Goal: Task Accomplishment & Management: Manage account settings

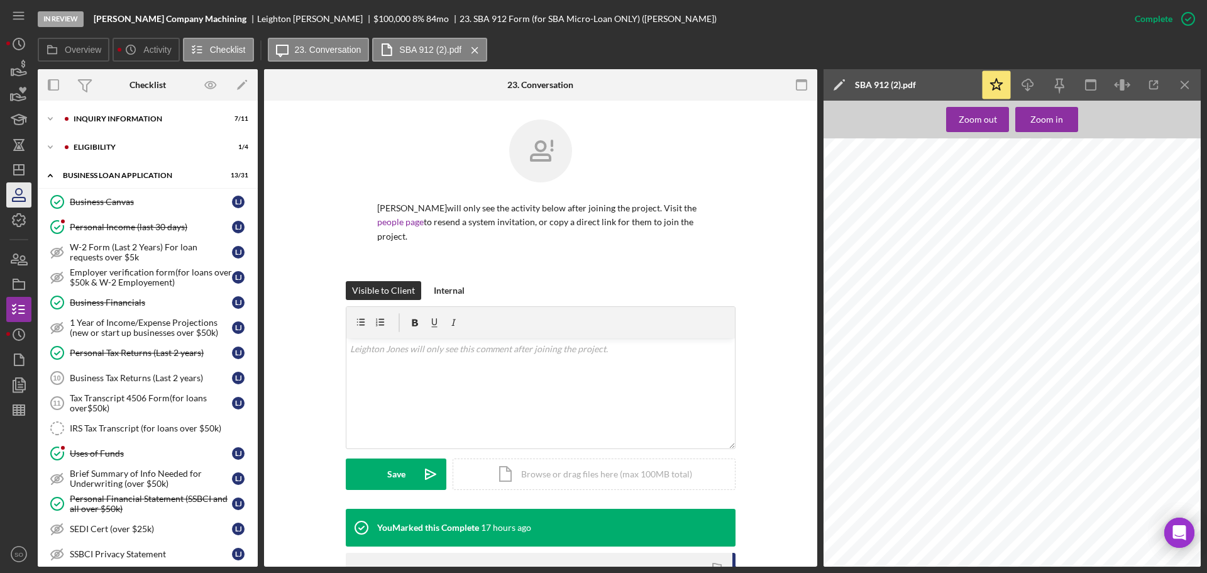
scroll to position [577, 0]
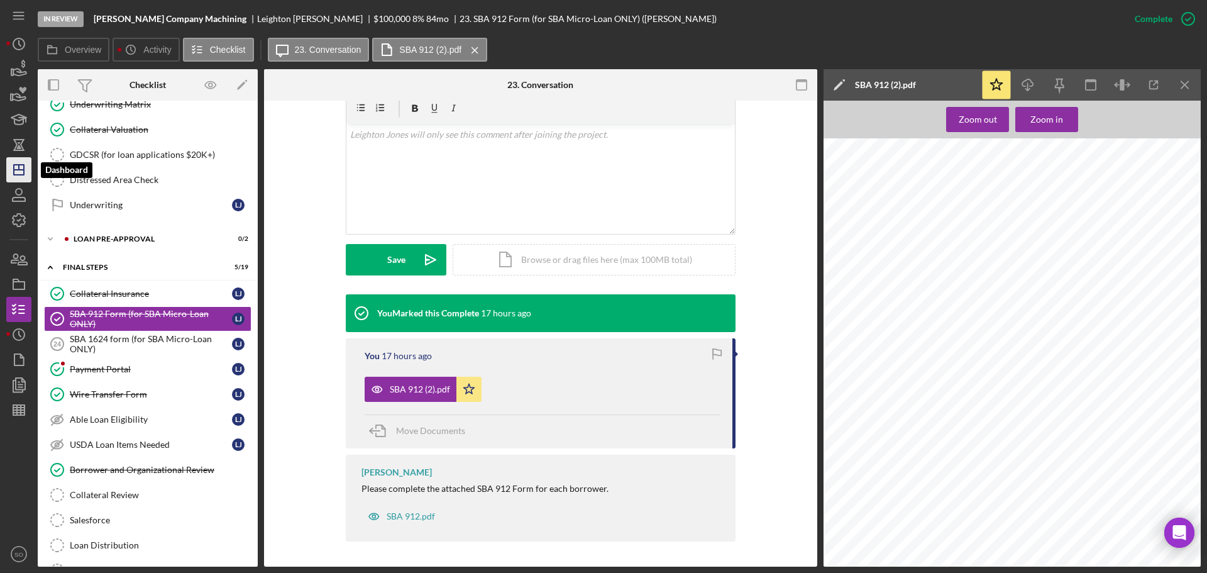
drag, startPoint x: 15, startPoint y: 167, endPoint x: 25, endPoint y: 178, distance: 15.6
click at [15, 167] on icon "Icon/Dashboard" at bounding box center [18, 169] width 31 height 31
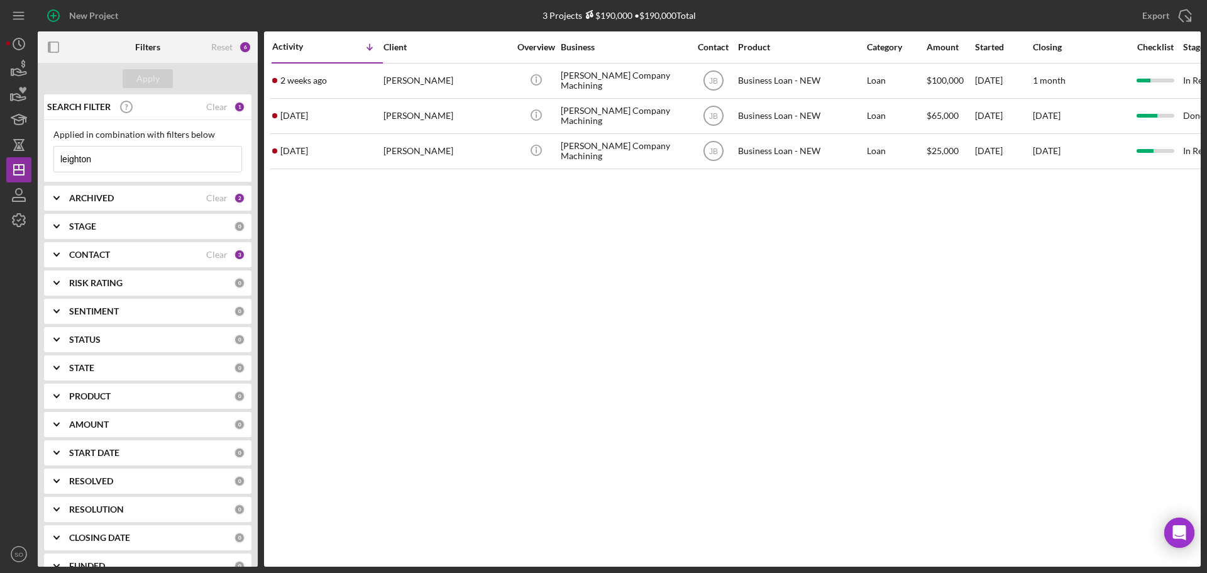
drag, startPoint x: 124, startPoint y: 162, endPoint x: 23, endPoint y: 98, distance: 119.4
click at [0, 153] on div "New Project 3 Projects $190,000 • $190,000 Total leighton Export Icon/Export Fi…" at bounding box center [603, 286] width 1207 height 573
type input "[PERSON_NAME]"
click at [155, 79] on div "Apply" at bounding box center [147, 78] width 23 height 19
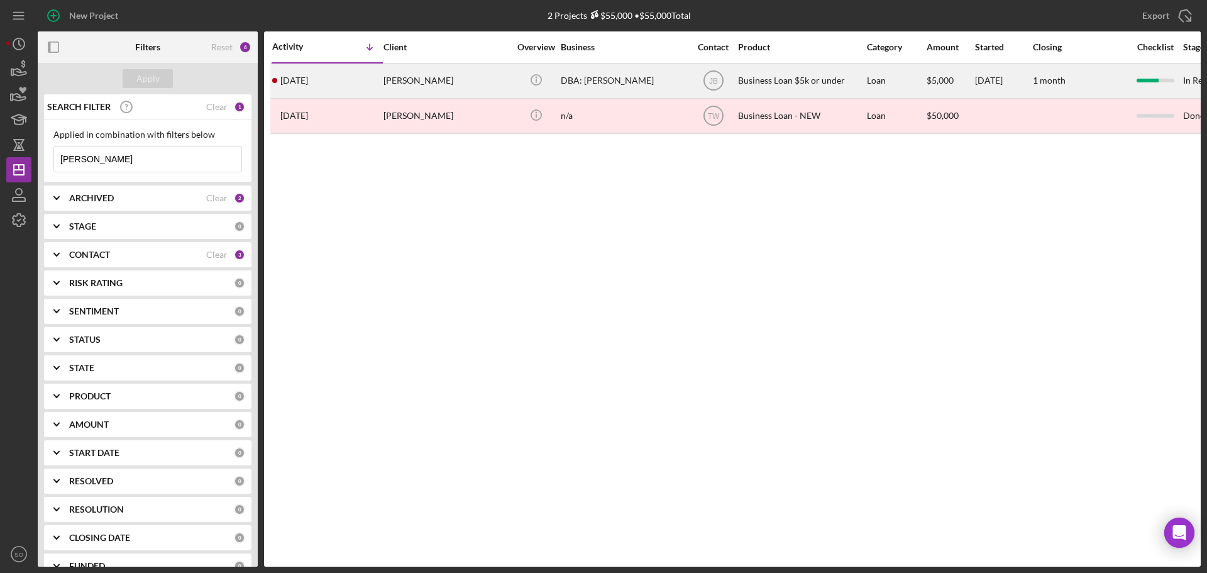
click at [428, 82] on div "[PERSON_NAME]" at bounding box center [446, 80] width 126 height 33
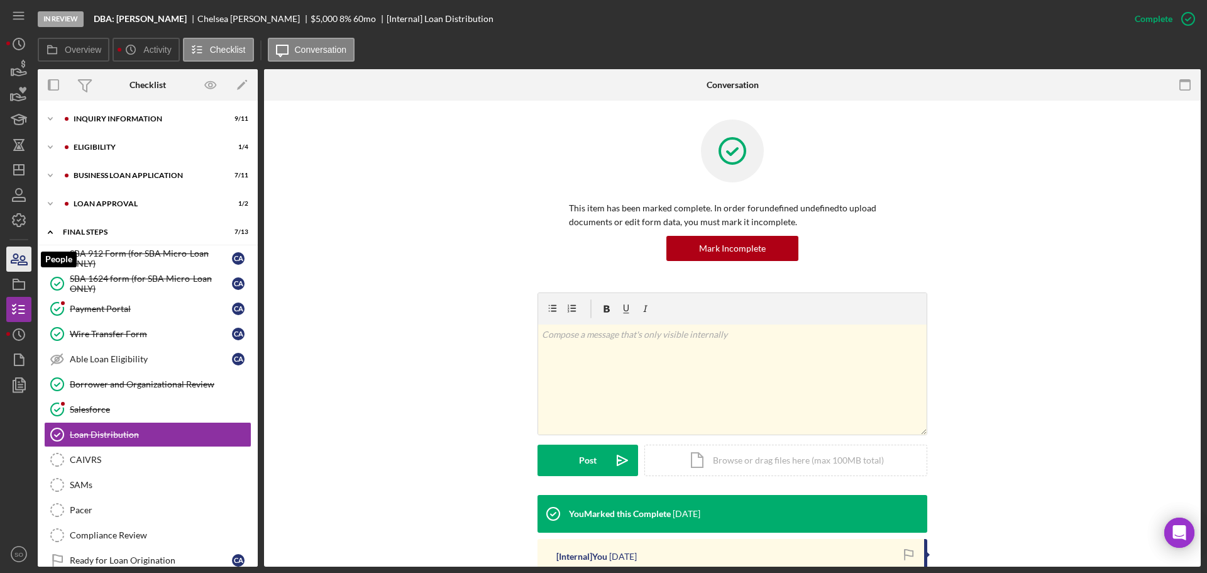
click at [13, 255] on icon "button" at bounding box center [18, 258] width 31 height 31
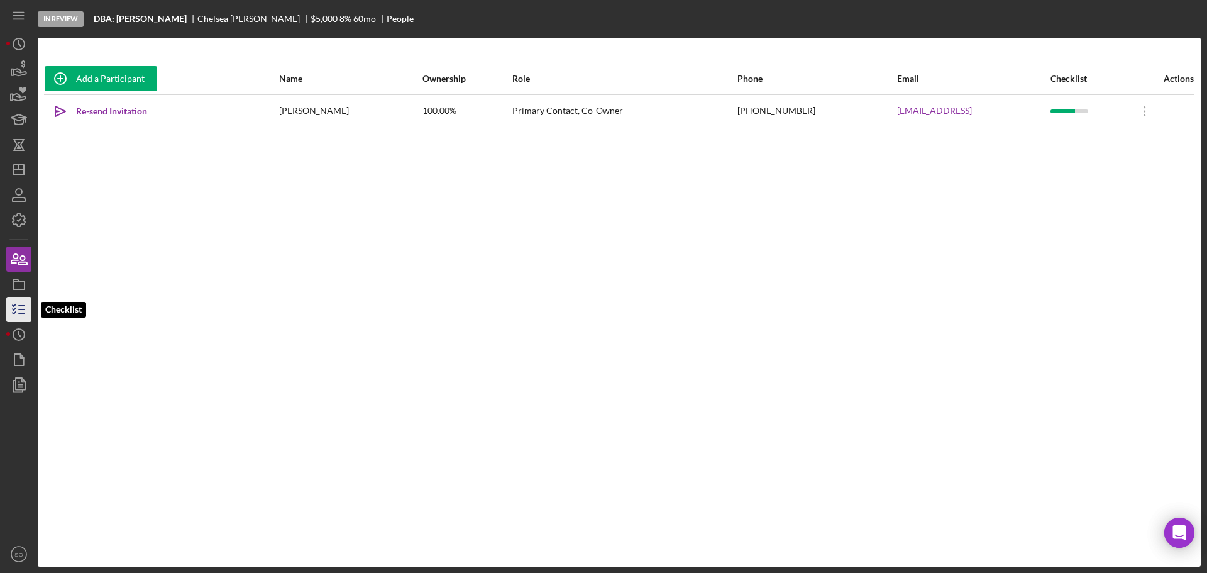
drag, startPoint x: 21, startPoint y: 305, endPoint x: 34, endPoint y: 310, distance: 14.1
click at [21, 305] on line "button" at bounding box center [22, 305] width 6 height 0
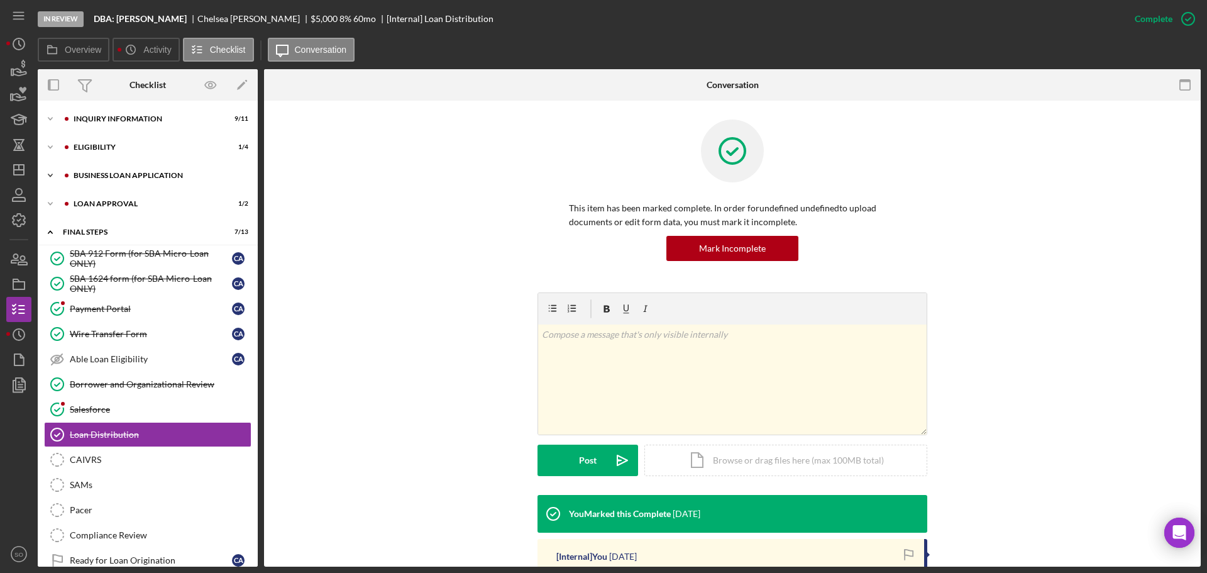
click at [112, 177] on div "BUSINESS LOAN APPLICATION" at bounding box center [158, 176] width 168 height 8
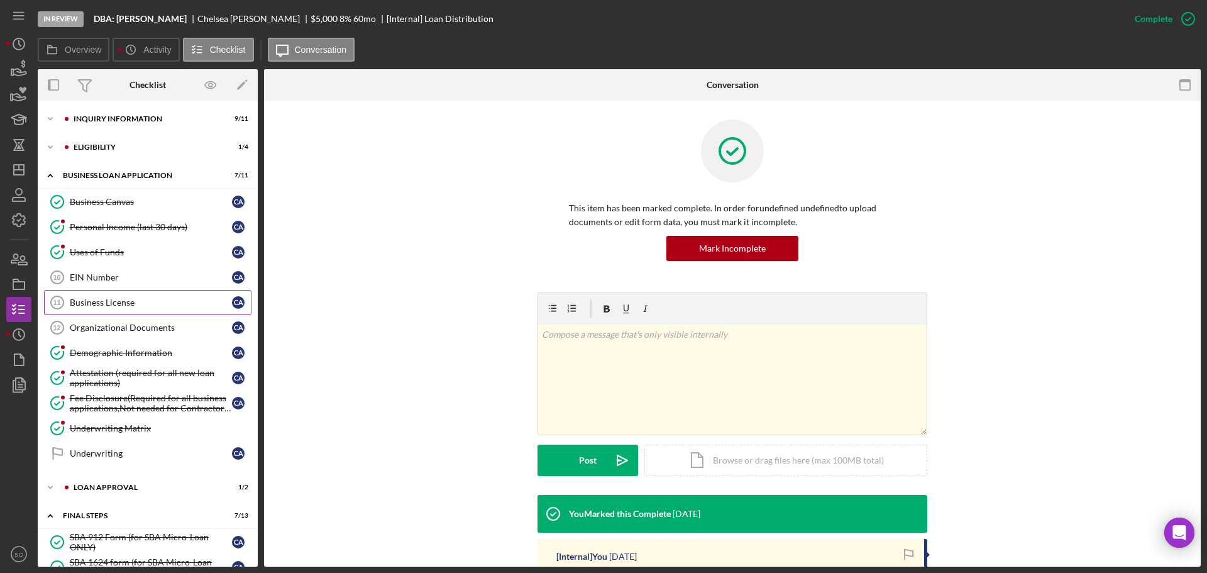
scroll to position [331, 0]
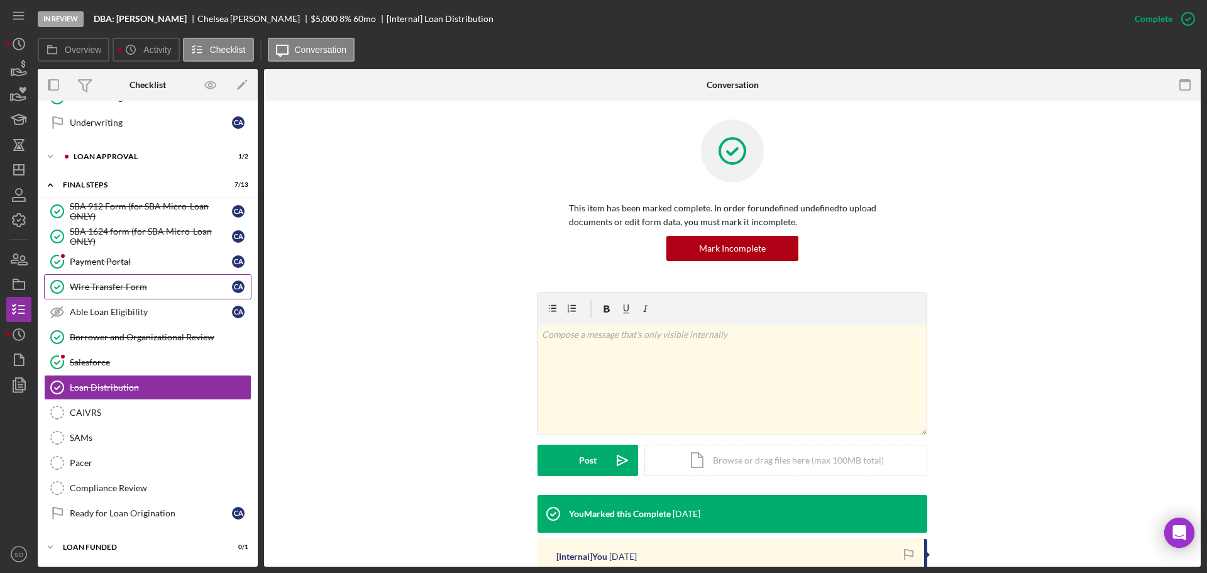
click at [100, 289] on div "Wire Transfer Form" at bounding box center [151, 287] width 162 height 10
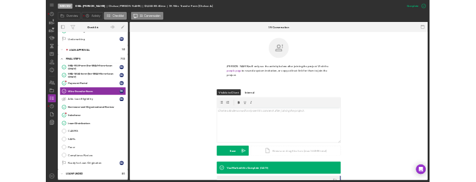
scroll to position [193, 0]
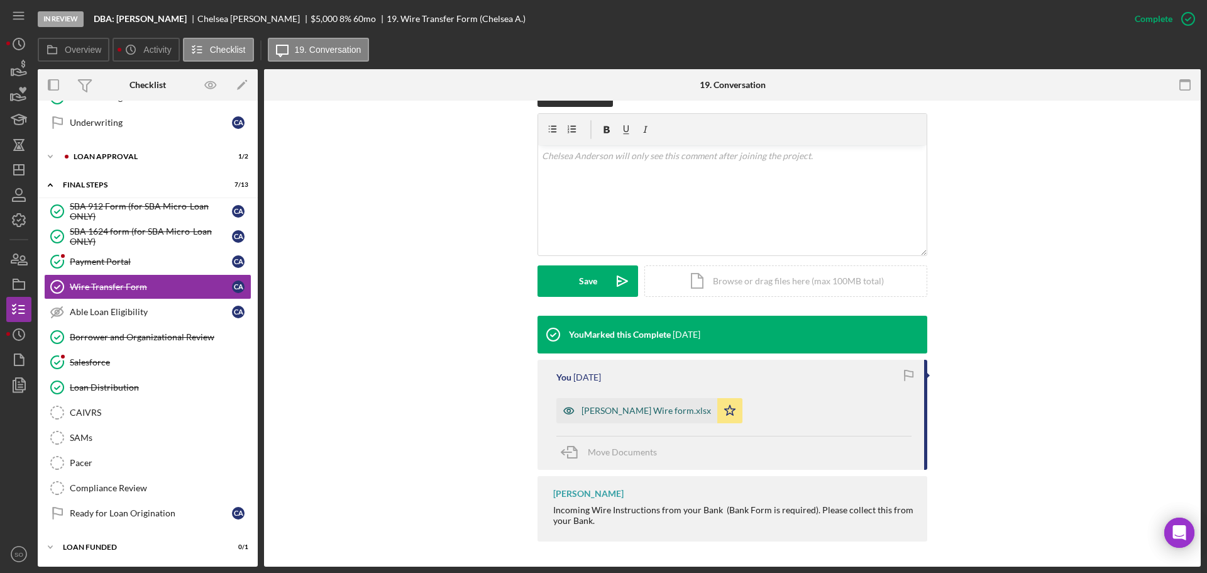
click at [684, 420] on div "[PERSON_NAME] Wire form.xlsx" at bounding box center [636, 410] width 161 height 25
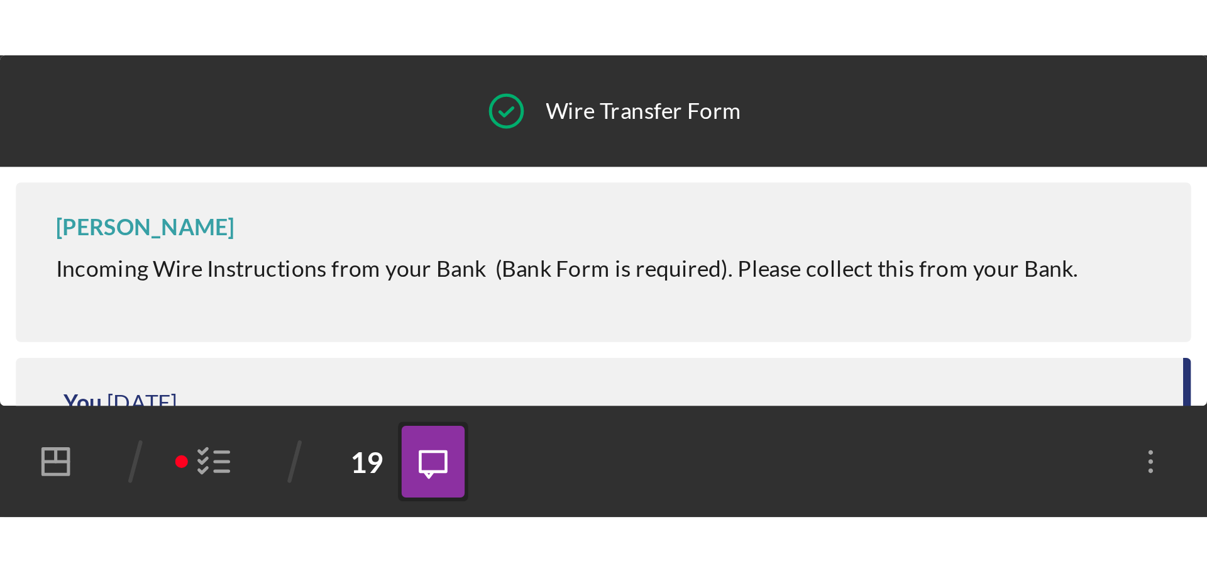
scroll to position [0, 0]
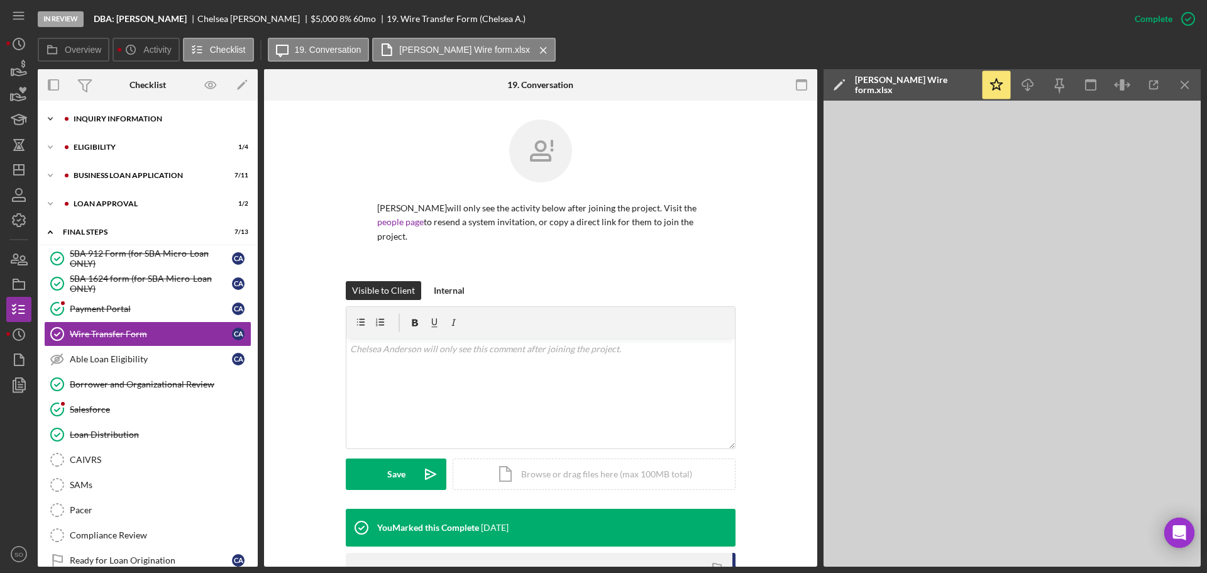
click at [150, 118] on div "INQUIRY INFORMATION" at bounding box center [158, 119] width 168 height 8
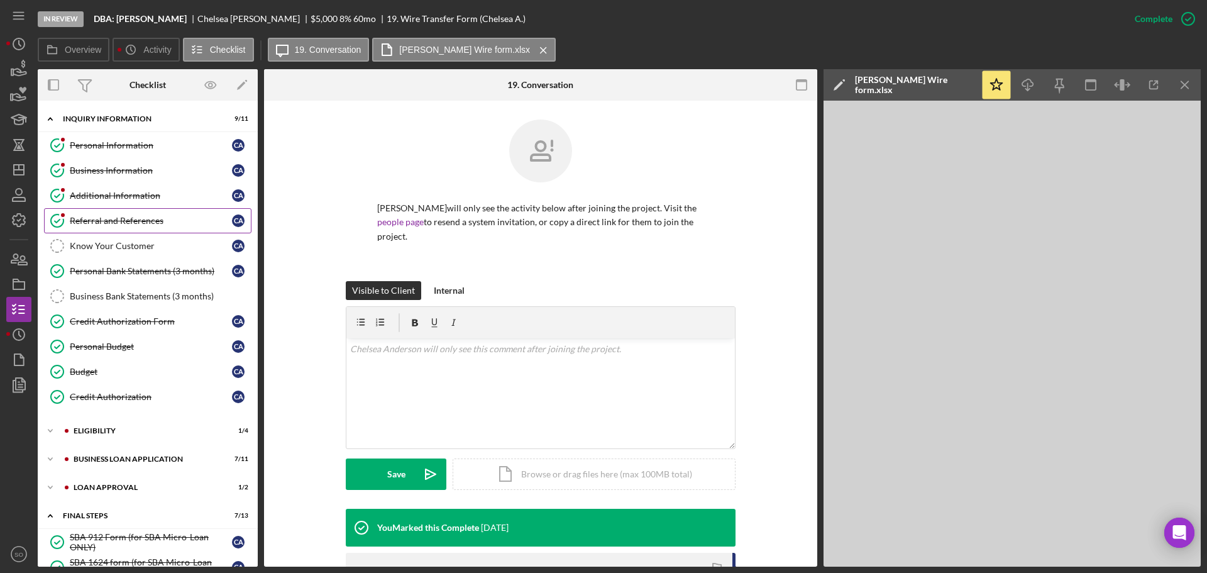
scroll to position [126, 0]
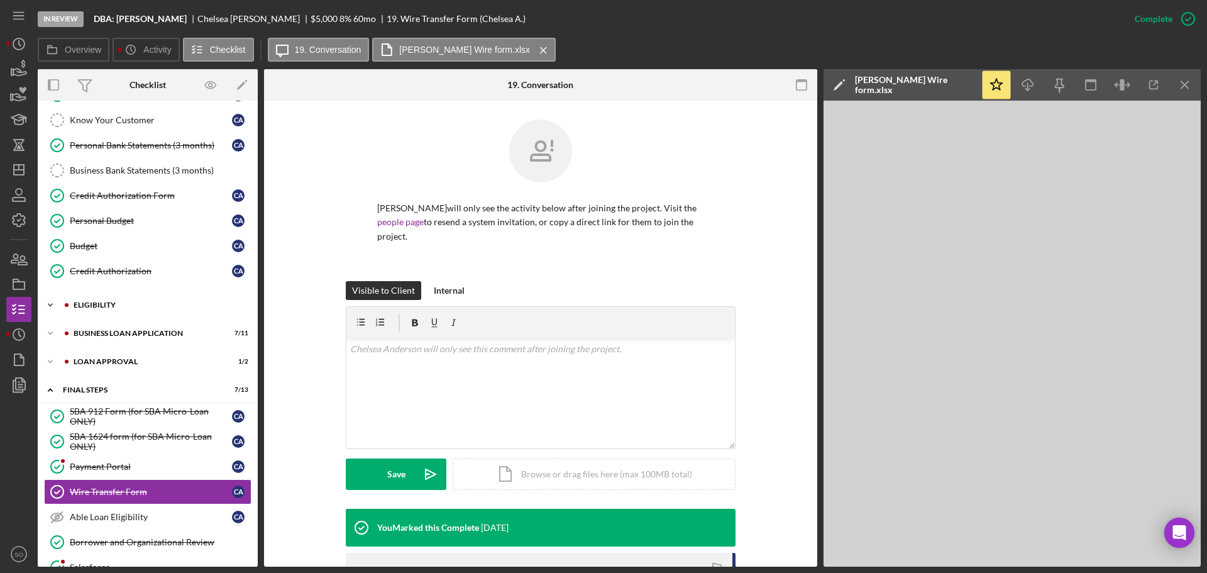
click at [119, 307] on div "Eligibility" at bounding box center [158, 305] width 168 height 8
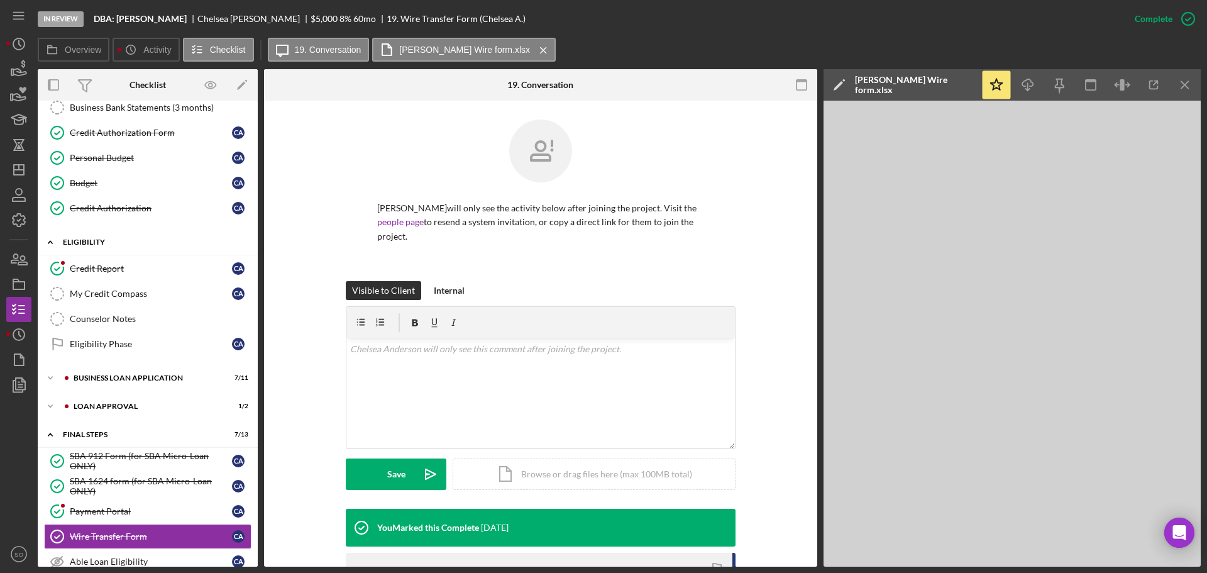
scroll to position [251, 0]
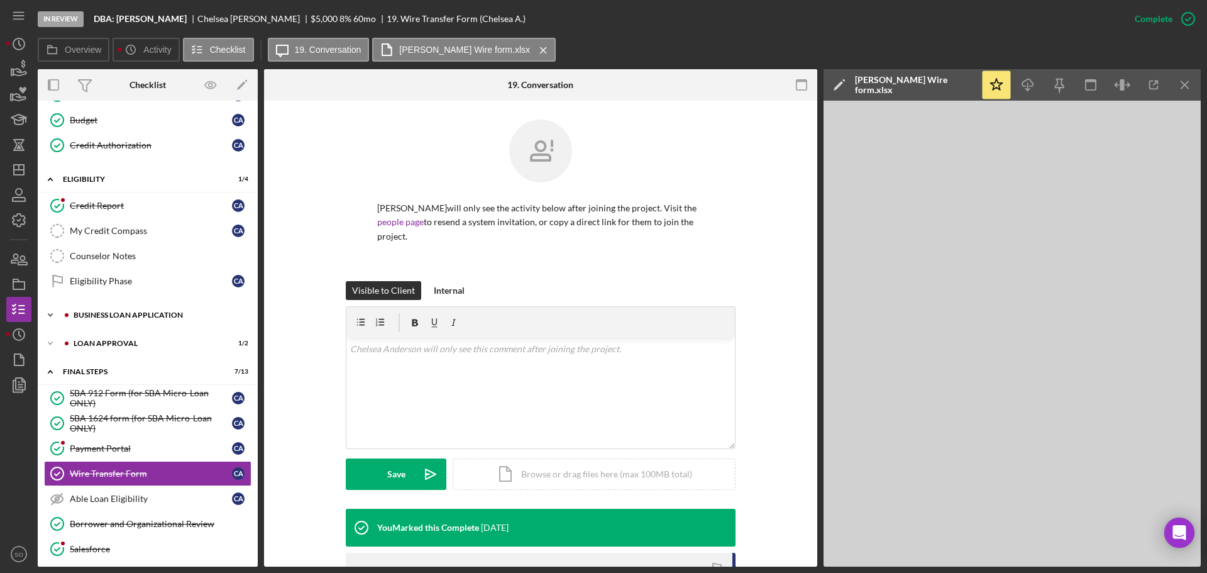
click at [163, 315] on div "BUSINESS LOAN APPLICATION" at bounding box center [158, 315] width 168 height 8
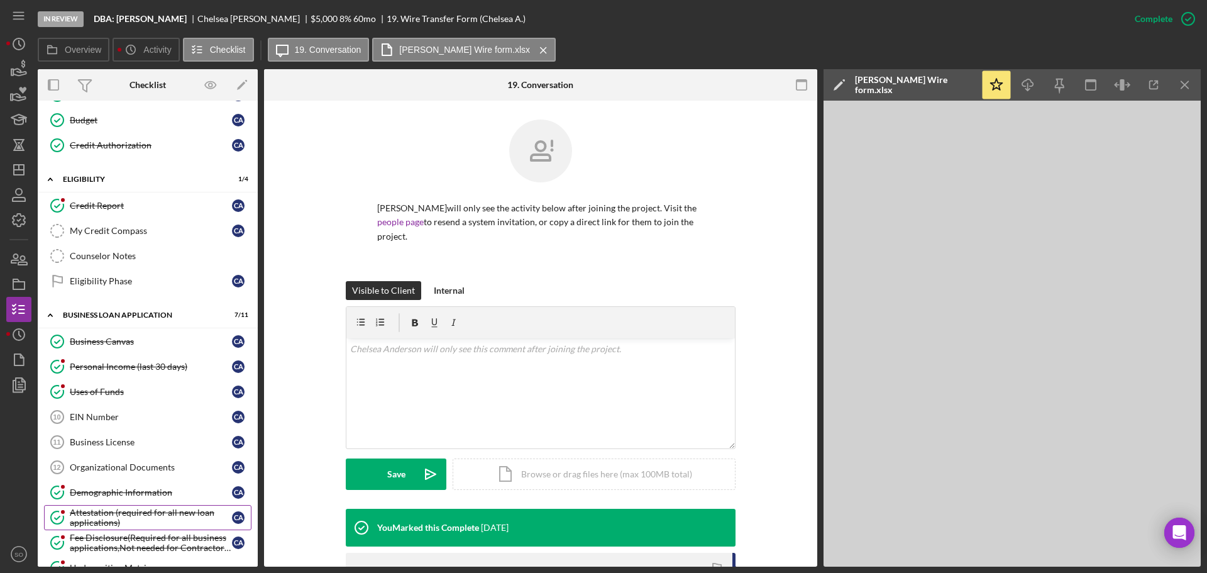
scroll to position [0, 0]
